Goal: Information Seeking & Learning: Learn about a topic

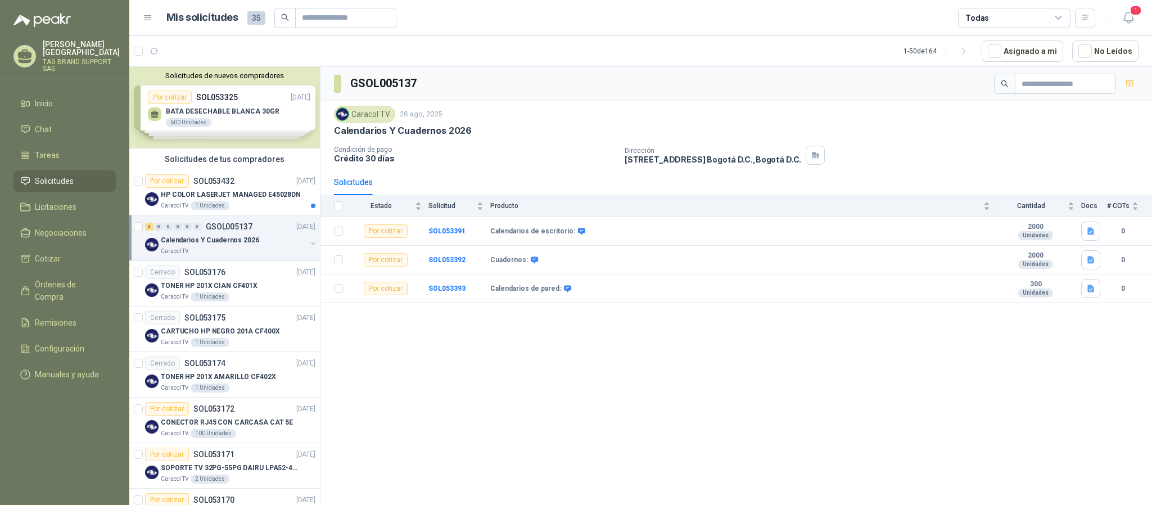
drag, startPoint x: 348, startPoint y: 320, endPoint x: 361, endPoint y: 348, distance: 30.4
click at [348, 320] on div "GSOL005137 Caracol TV [DATE] Calendarios Y Cuadernos 2026 Condición de pago Cré…" at bounding box center [735, 288] width 831 height 442
click at [484, 334] on div "GSOL005137 Caracol TV [DATE] Calendarios Y Cuadernos 2026 Condición de pago Cré…" at bounding box center [735, 288] width 831 height 442
click at [450, 229] on b "SOL053391" at bounding box center [446, 231] width 37 height 8
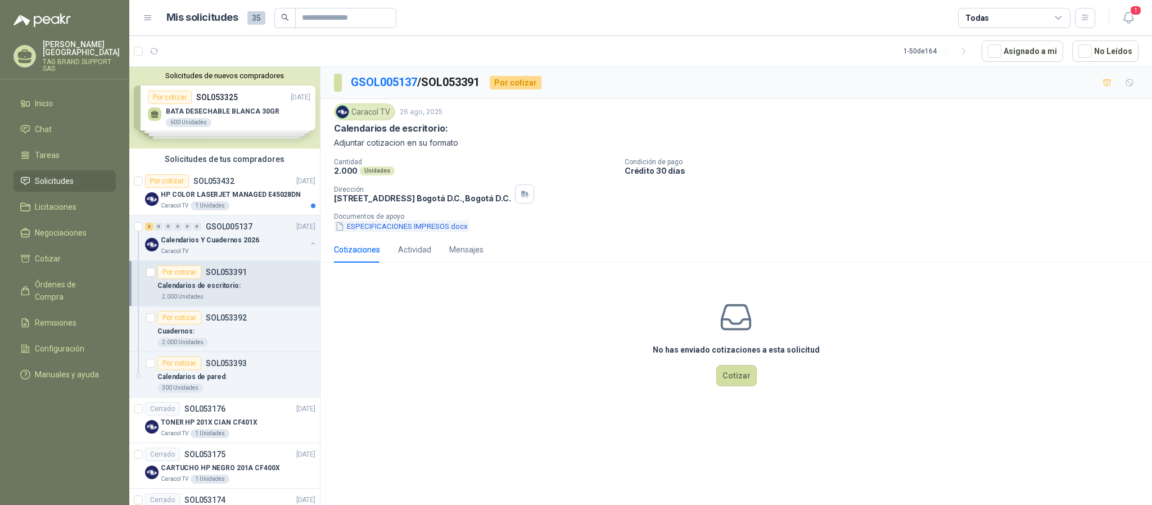
click at [434, 232] on button "ESPECIFICACIONES IMPRESOS.docx" at bounding box center [401, 226] width 135 height 12
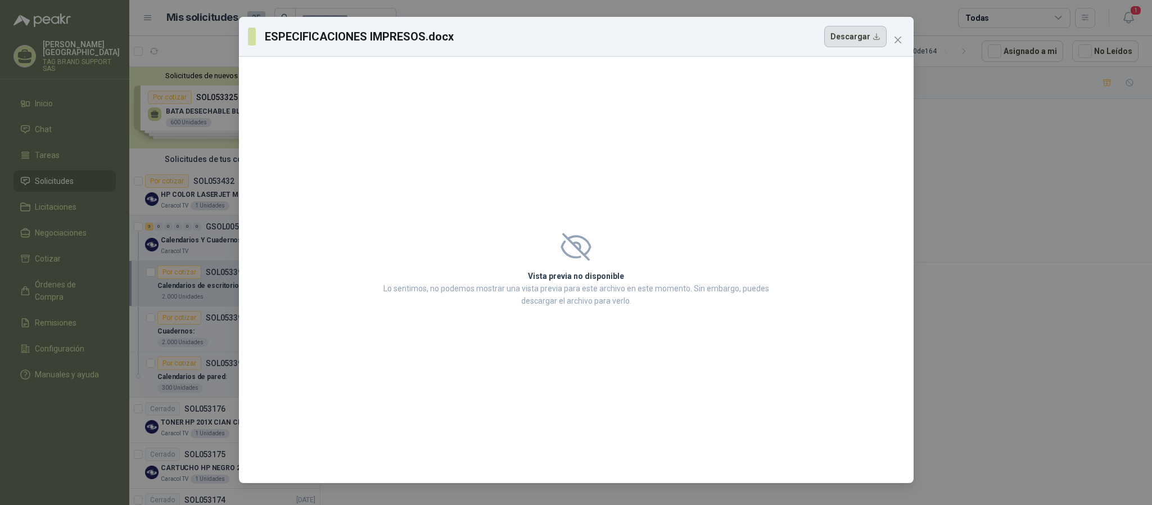
click at [856, 30] on button "Descargar" at bounding box center [855, 36] width 62 height 21
click at [894, 35] on icon "close" at bounding box center [897, 39] width 9 height 9
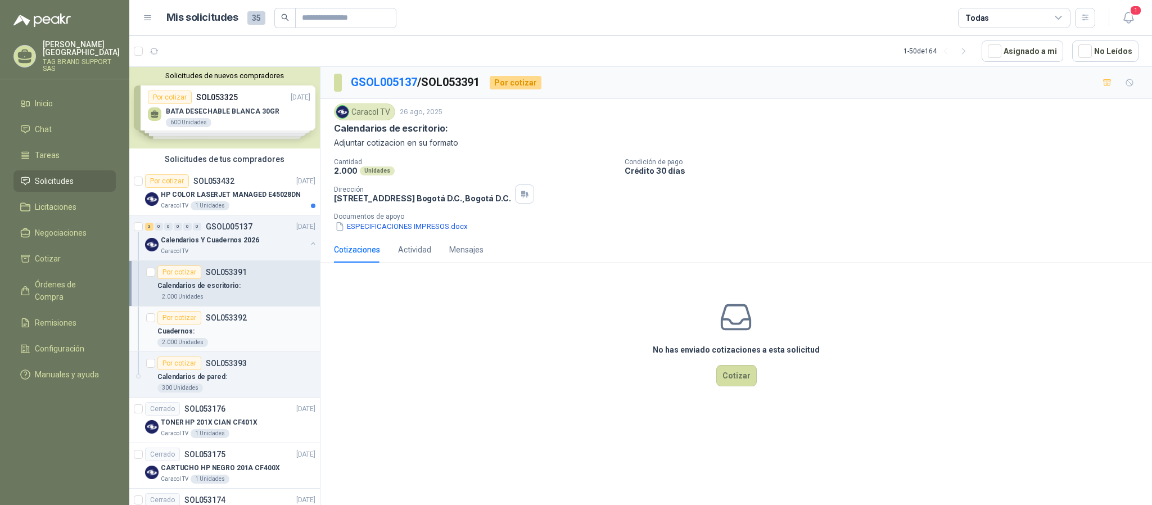
click at [185, 331] on p "Cuadernos:" at bounding box center [175, 331] width 37 height 11
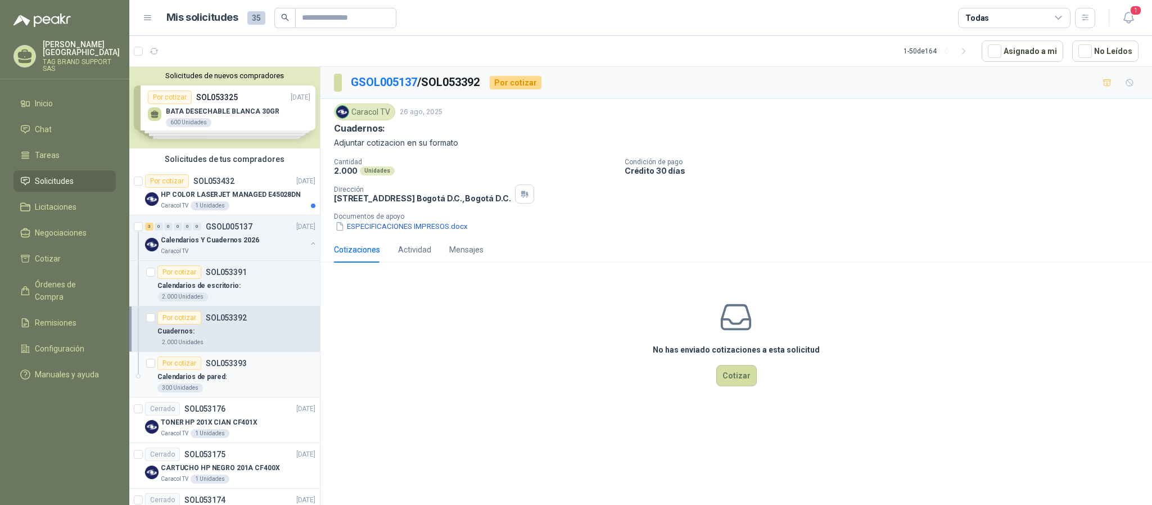
click at [185, 375] on p "Calendarios de pared:" at bounding box center [191, 376] width 69 height 11
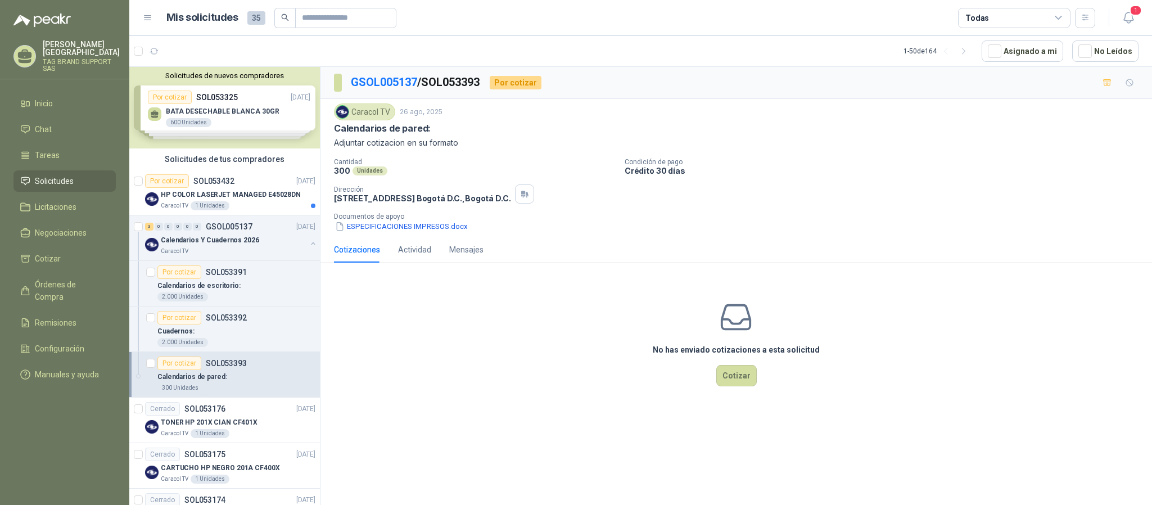
click at [51, 175] on span "Solicitudes" at bounding box center [54, 181] width 39 height 12
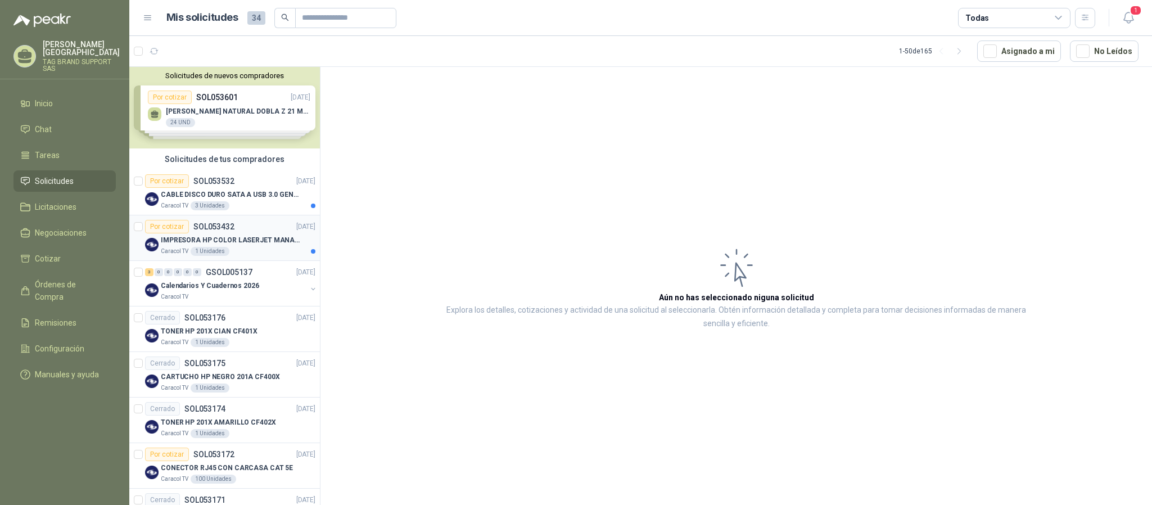
click at [246, 241] on p "IMPRESORA HP COLOR LASERJET MANAGED E45028DN" at bounding box center [231, 240] width 140 height 11
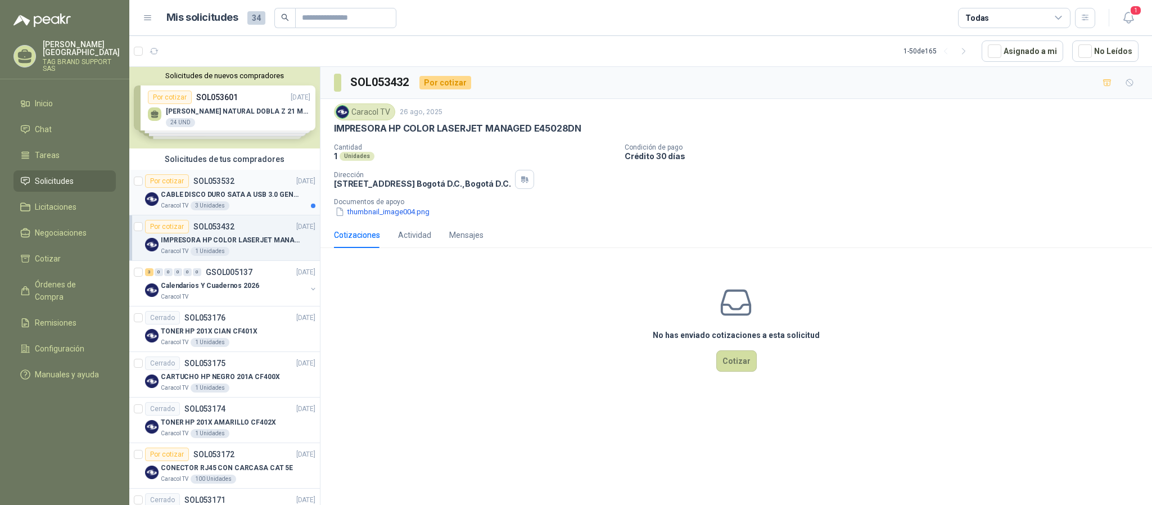
click at [256, 201] on div "Caracol TV 3 Unidades" at bounding box center [238, 205] width 155 height 9
click at [250, 232] on div "Por cotizar SOL053432 26/08/25" at bounding box center [230, 226] width 170 height 13
click at [68, 175] on span "Solicitudes" at bounding box center [54, 181] width 39 height 12
